Goal: Information Seeking & Learning: Learn about a topic

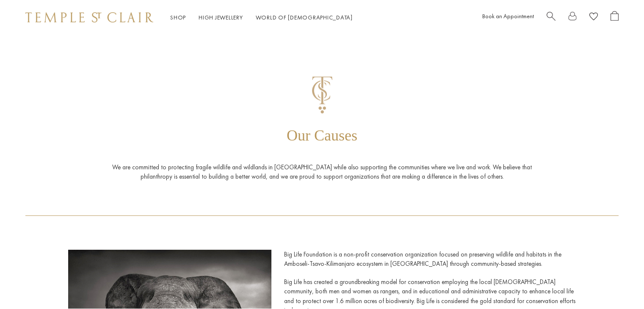
scroll to position [1364, 0]
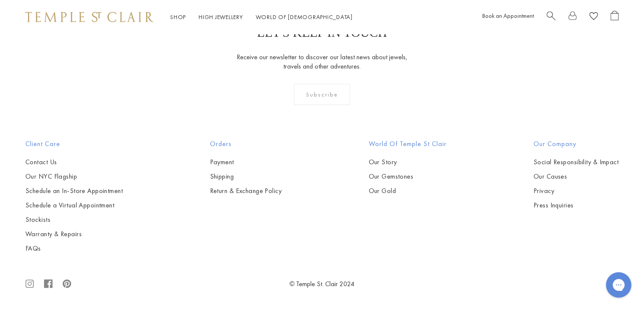
scroll to position [886, 0]
click at [0, 0] on img at bounding box center [0, 0] width 0 height 0
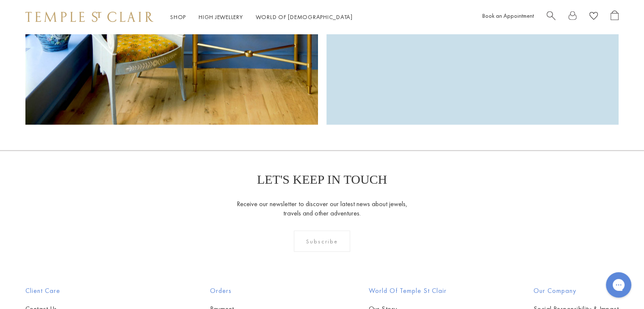
scroll to position [2473, 0]
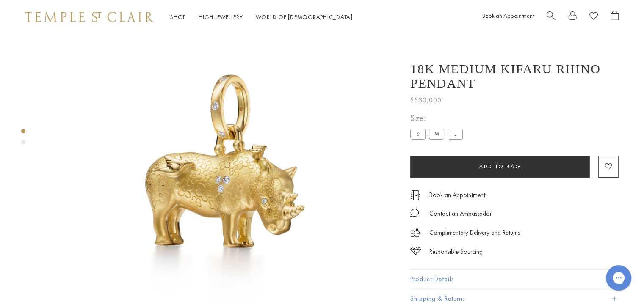
scroll to position [34, 0]
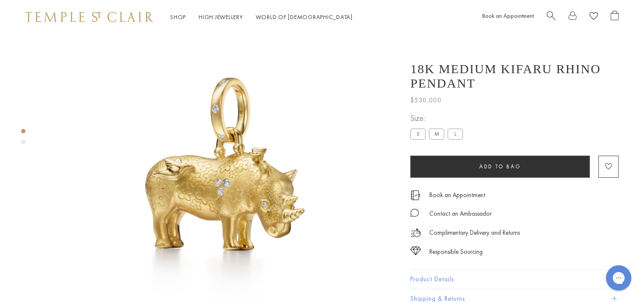
click at [25, 139] on div "Product gallery navigation" at bounding box center [23, 139] width 4 height 24
click at [24, 142] on div "Product gallery navigation" at bounding box center [23, 142] width 4 height 4
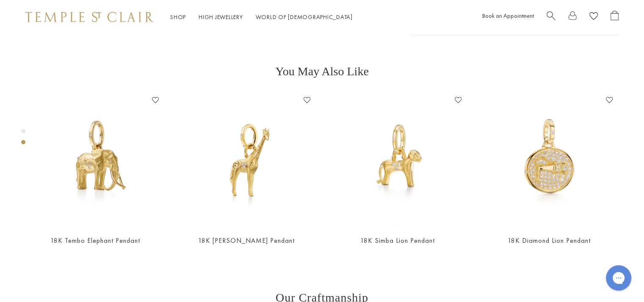
scroll to position [356, 0]
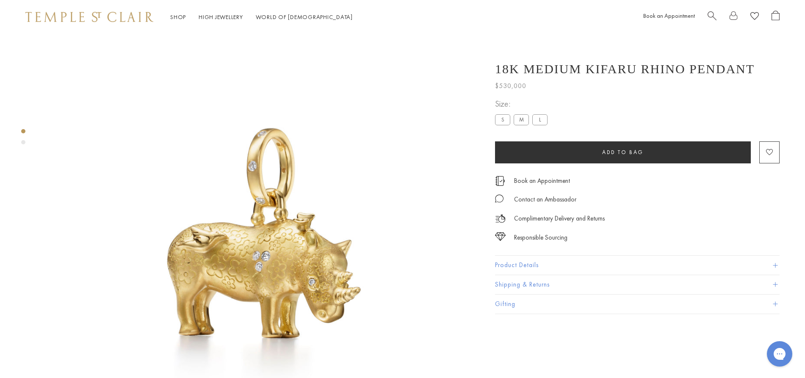
click at [25, 141] on div "Product gallery navigation" at bounding box center [23, 142] width 4 height 4
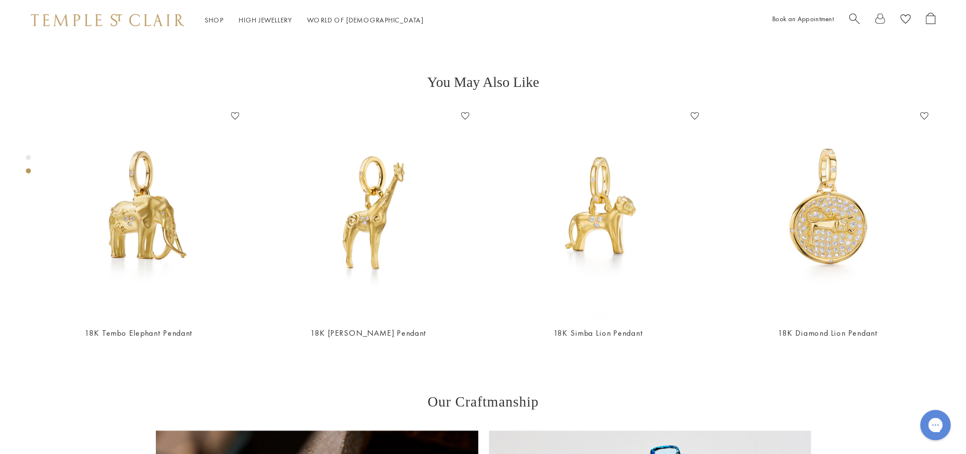
scroll to position [432, 0]
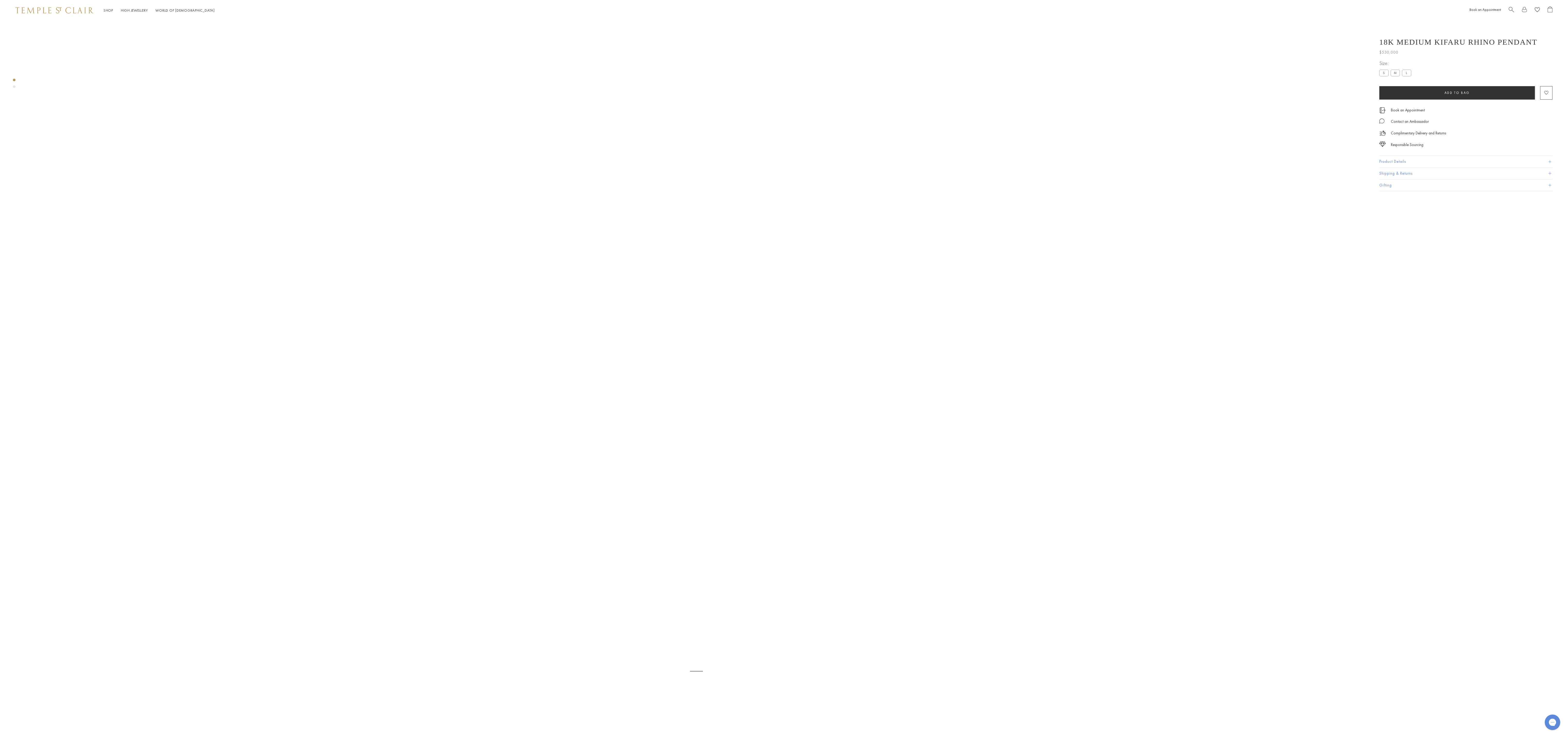
click at [44, 292] on img at bounding box center [696, 683] width 1341 height 1342
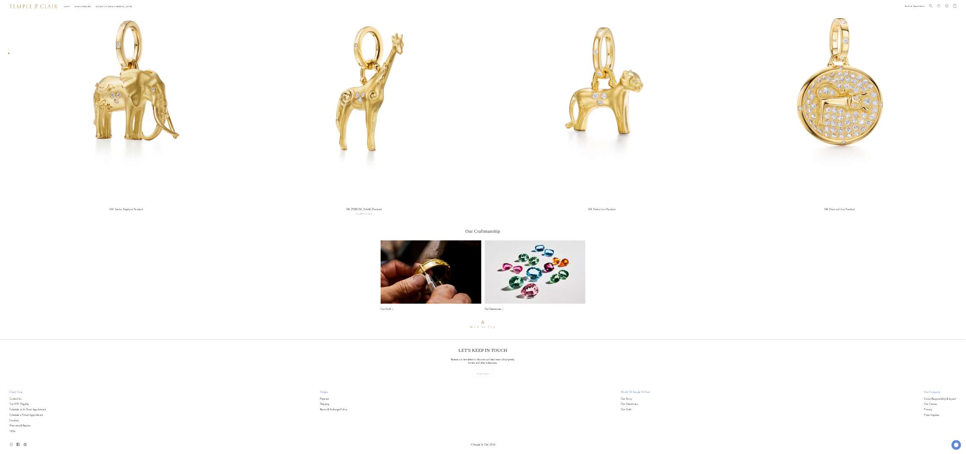
scroll to position [2117, 0]
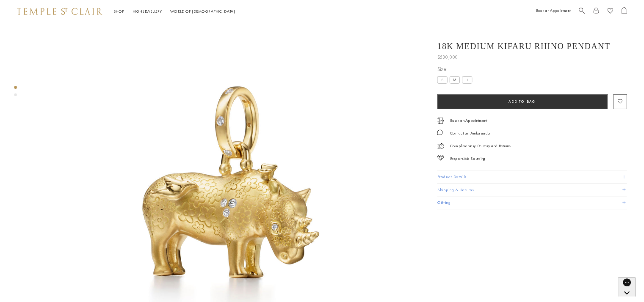
scroll to position [34, 0]
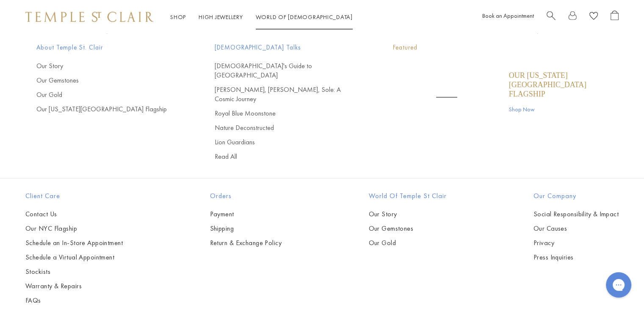
scroll to position [2473, 0]
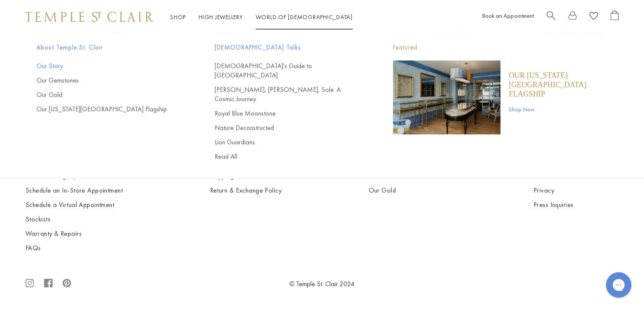
click at [57, 65] on link "Our Story" at bounding box center [108, 65] width 144 height 9
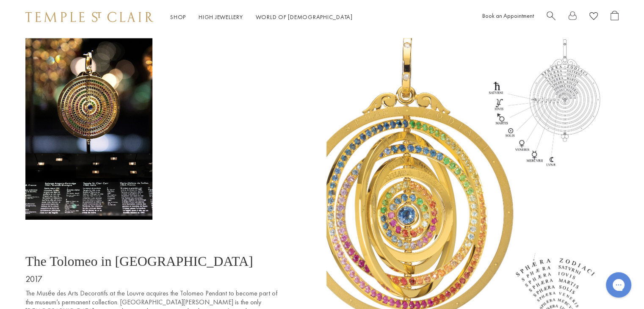
scroll to position [3680, 0]
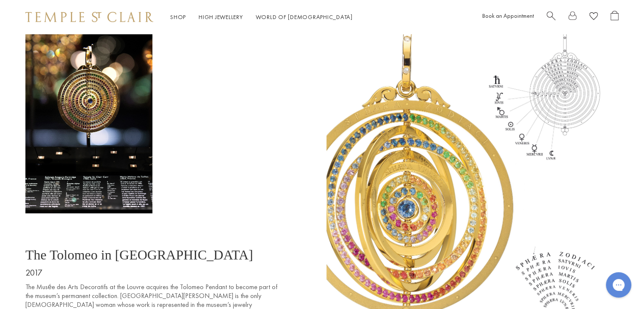
click at [631, 173] on div "The Tolomeo in Paris 2017 The Musée des Arts Decoratifs at the Louvre acquires …" at bounding box center [322, 181] width 644 height 299
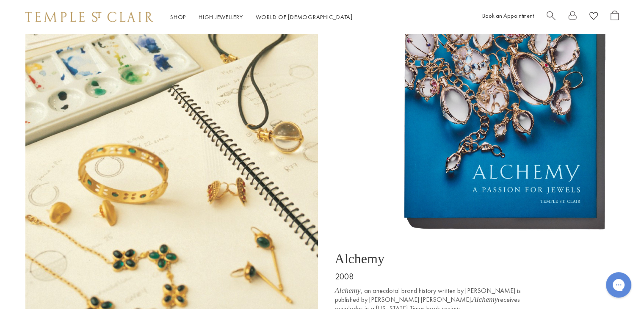
scroll to position [2787, 0]
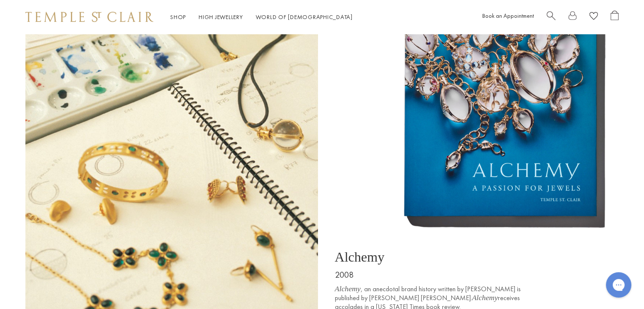
click at [215, 154] on img at bounding box center [171, 156] width 293 height 317
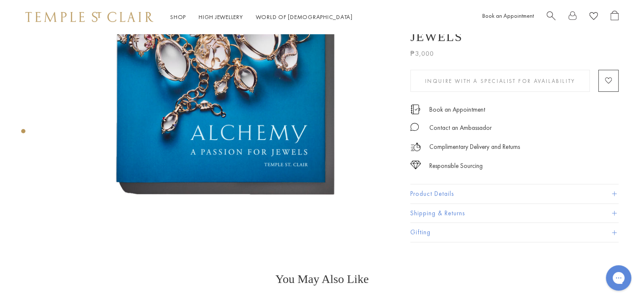
scroll to position [147, 0]
click at [347, 127] on img at bounding box center [220, 65] width 356 height 356
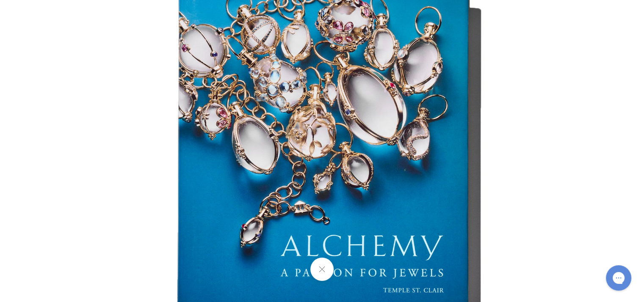
click at [347, 127] on img at bounding box center [322, 150] width 495 height 495
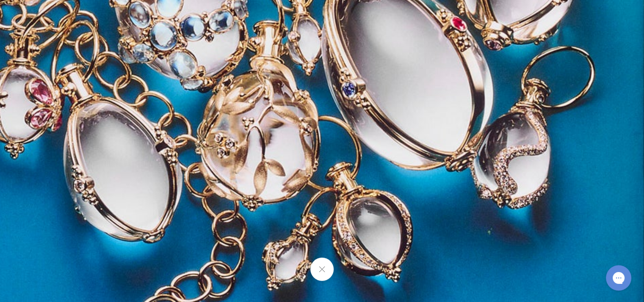
click at [347, 127] on img at bounding box center [286, 186] width 1220 height 1220
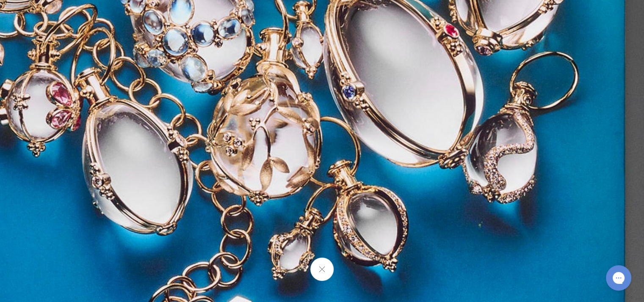
click at [347, 127] on img at bounding box center [289, 181] width 1139 height 1139
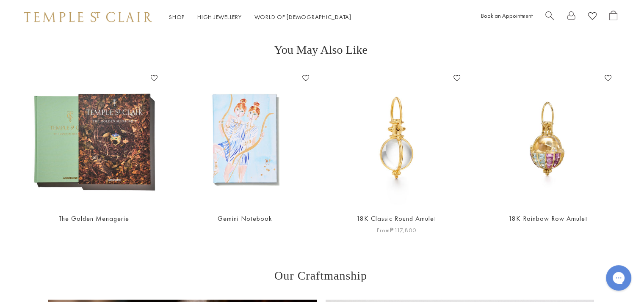
scroll to position [377, 0]
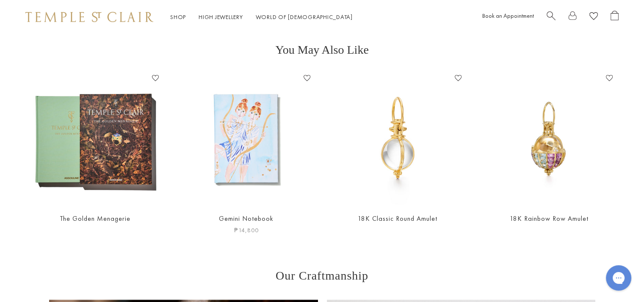
click at [241, 174] on img at bounding box center [246, 139] width 134 height 134
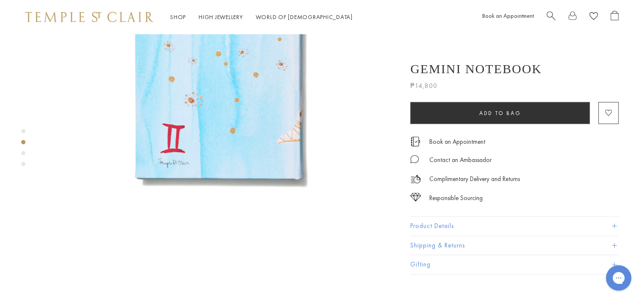
scroll to position [513, 0]
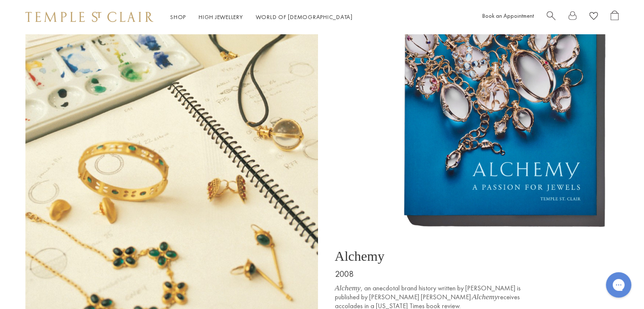
scroll to position [2785, 0]
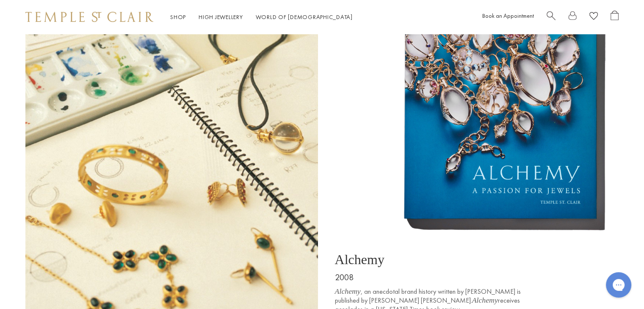
click at [99, 125] on img at bounding box center [171, 159] width 293 height 317
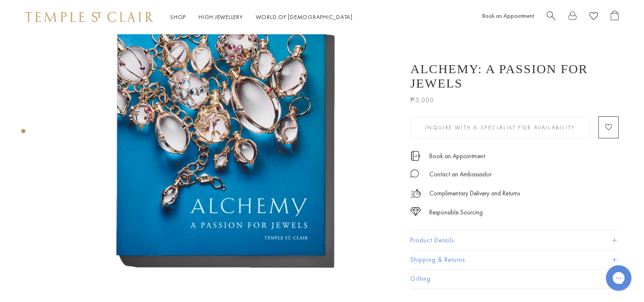
scroll to position [73, 0]
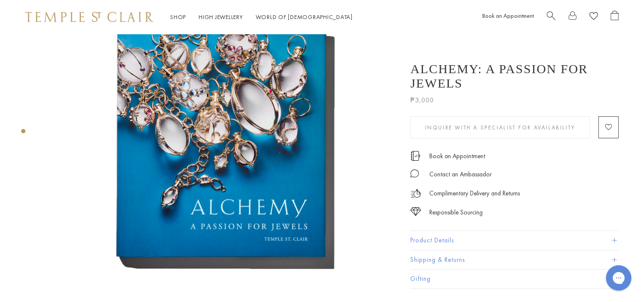
click at [468, 231] on button "Product Details" at bounding box center [514, 240] width 208 height 19
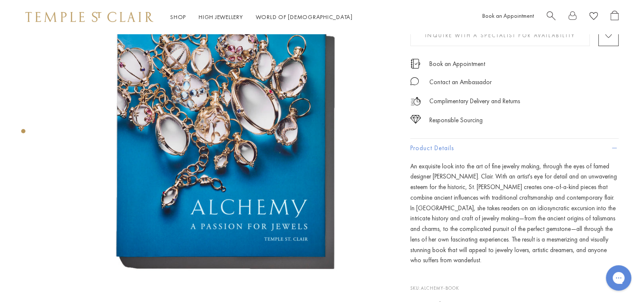
scroll to position [0, 0]
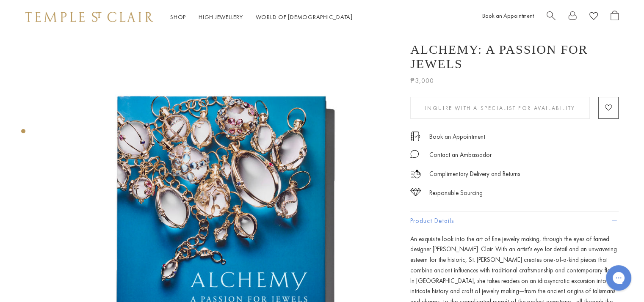
click at [462, 47] on h1 "Alchemy: A Passion for Jewels" at bounding box center [514, 56] width 208 height 29
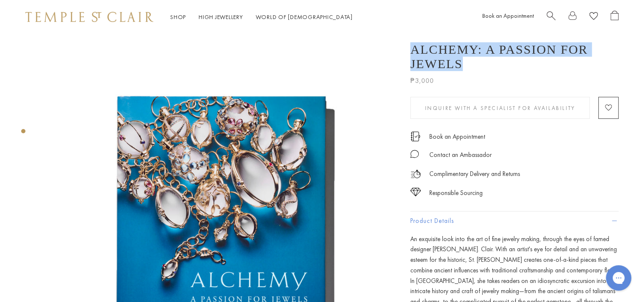
click at [462, 47] on h1 "Alchemy: A Passion for Jewels" at bounding box center [514, 56] width 208 height 29
copy div "Alchemy: A Passion for Jewels"
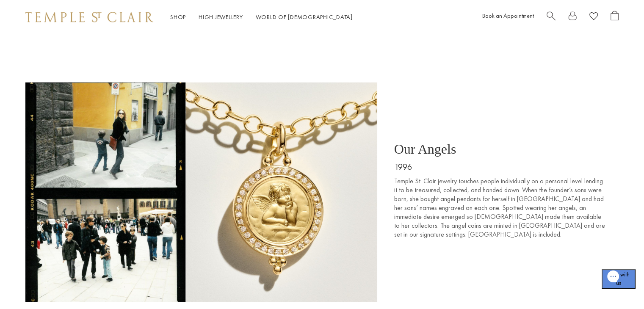
scroll to position [1261, 0]
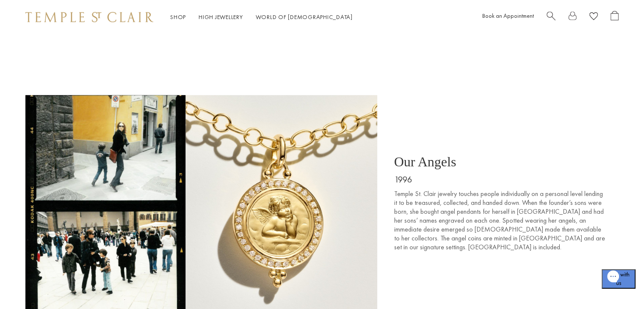
click at [0, 20] on div "Shop Shop Categories Amulets Pendants & Charms Lockets Chains & Leather Cords E…" at bounding box center [322, 17] width 644 height 34
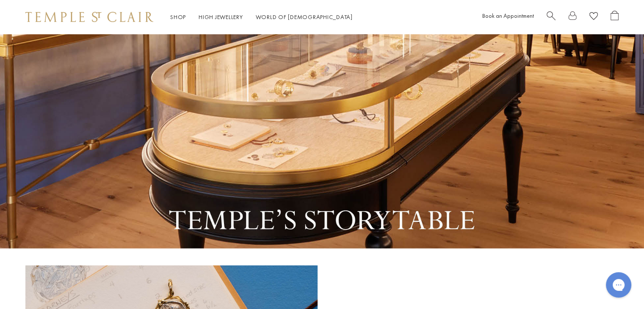
scroll to position [85, 0]
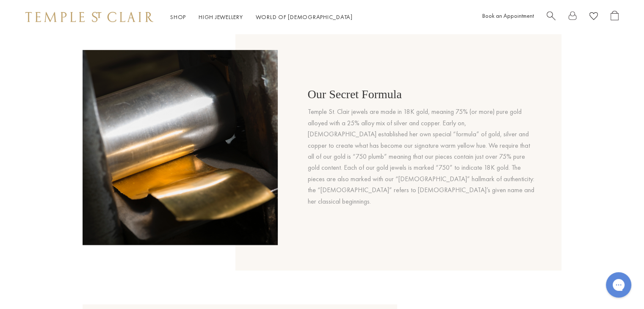
scroll to position [427, 0]
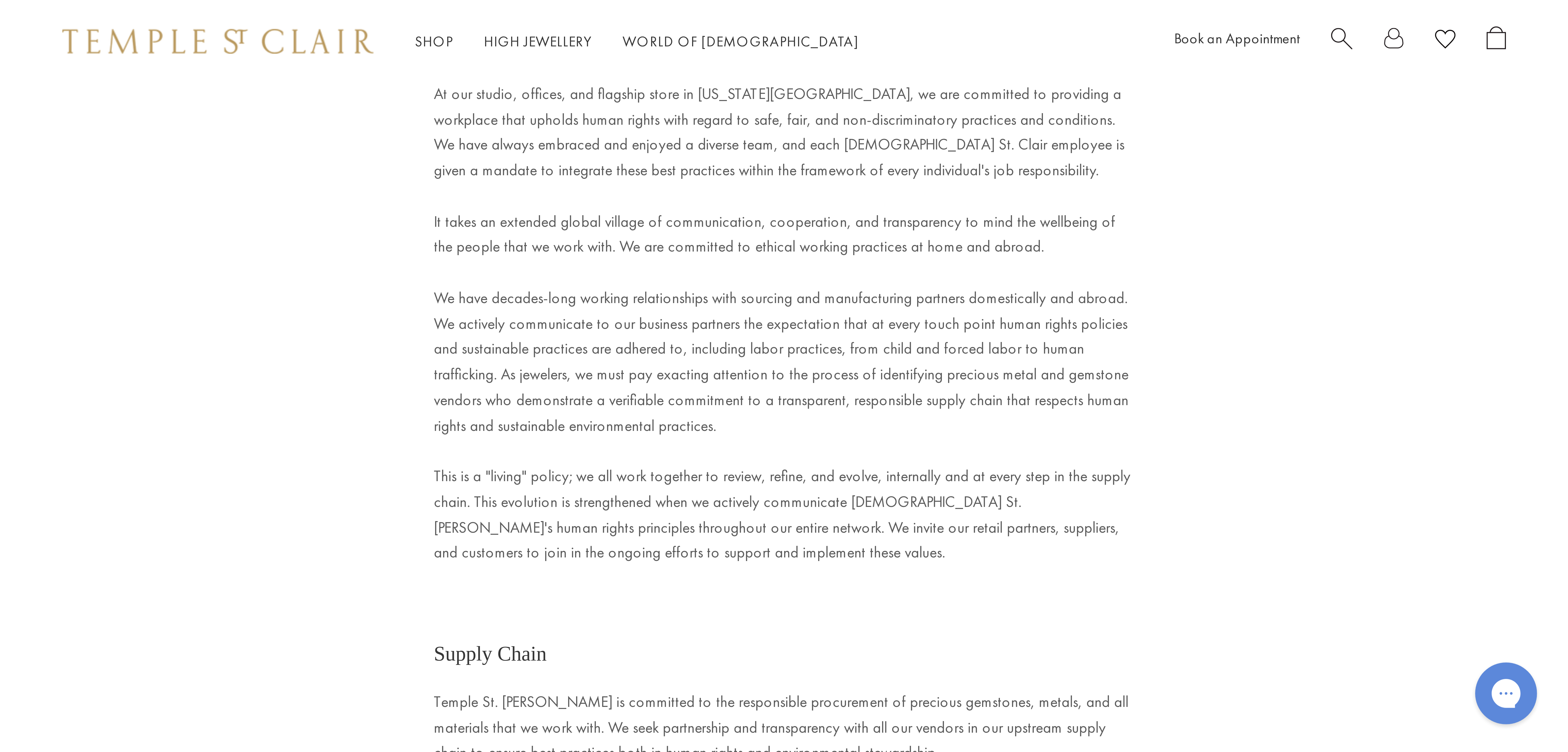
scroll to position [594, 0]
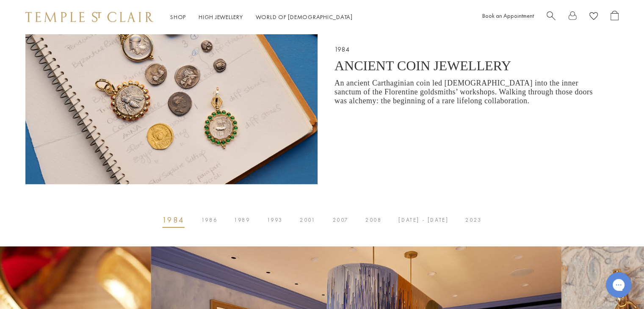
scroll to position [296, 0]
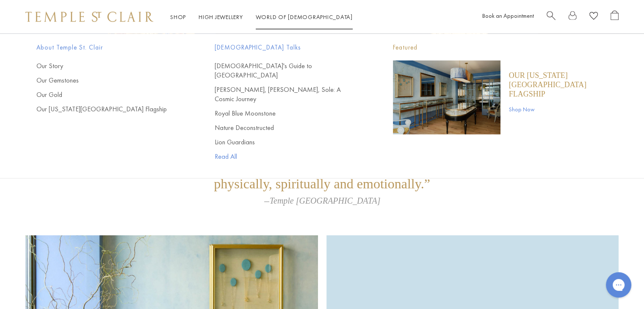
scroll to position [1668, 0]
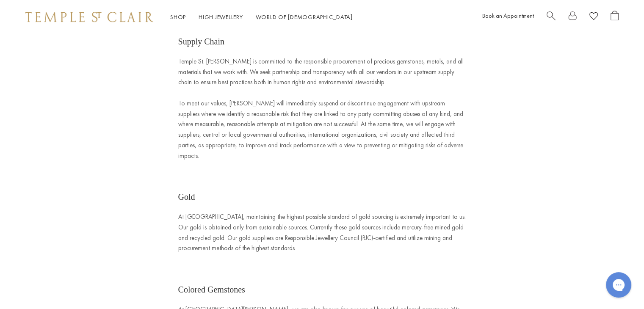
scroll to position [720, 0]
